Goal: Navigation & Orientation: Find specific page/section

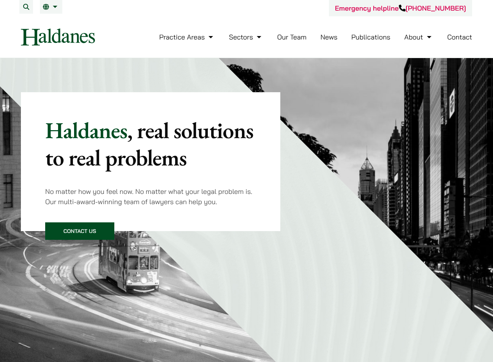
click at [293, 36] on link "Our Team" at bounding box center [291, 37] width 29 height 9
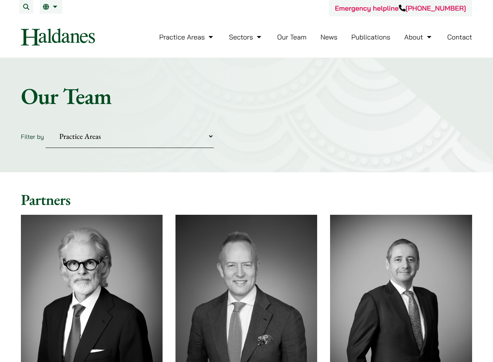
click at [298, 40] on link "Our Team" at bounding box center [291, 37] width 29 height 9
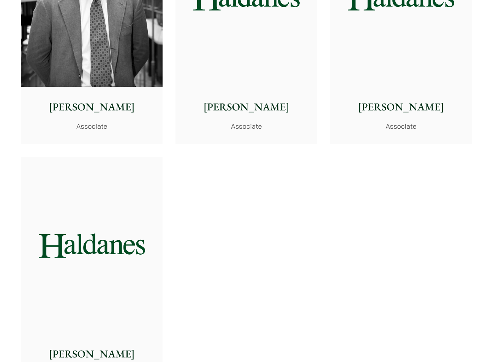
scroll to position [3074, 0]
